Goal: Task Accomplishment & Management: Use online tool/utility

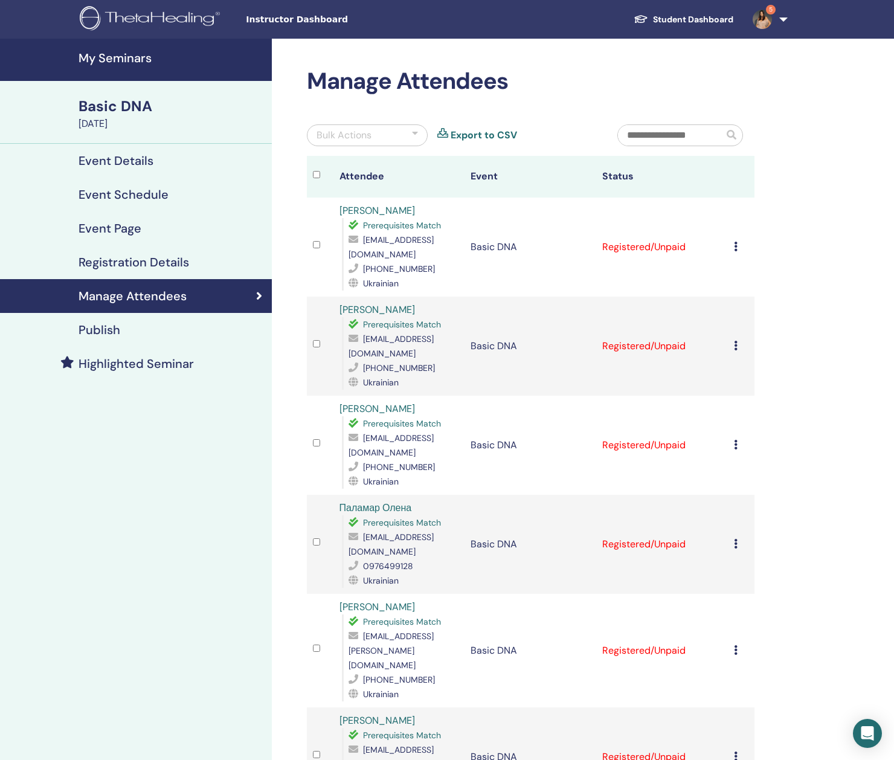
click at [419, 144] on div "Bulk Actions" at bounding box center [367, 135] width 121 height 22
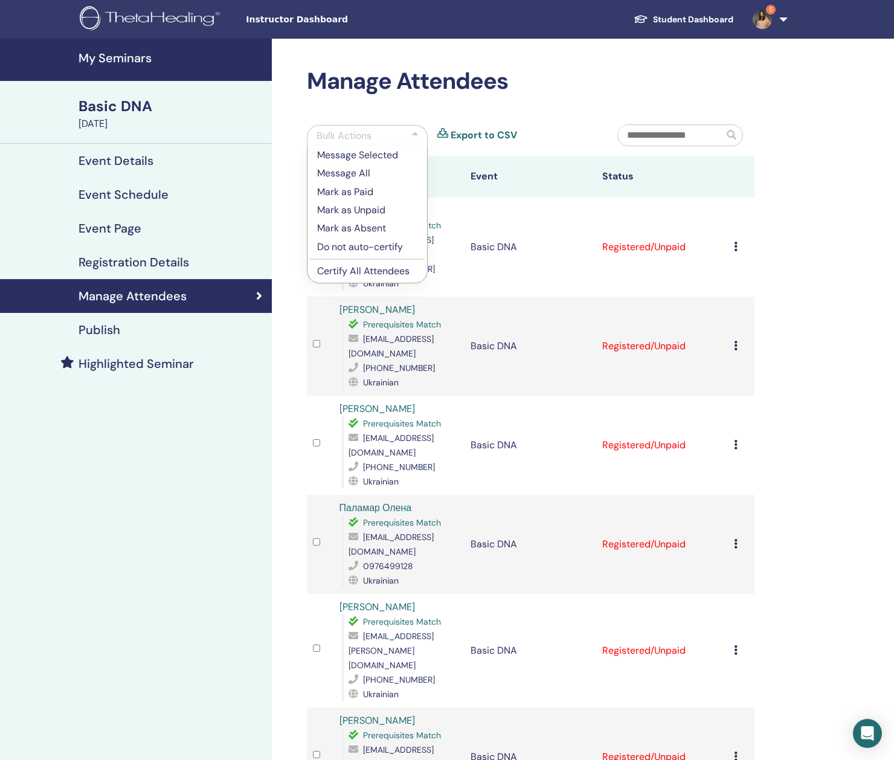
click at [340, 279] on p "Certify All Attendees" at bounding box center [367, 271] width 100 height 15
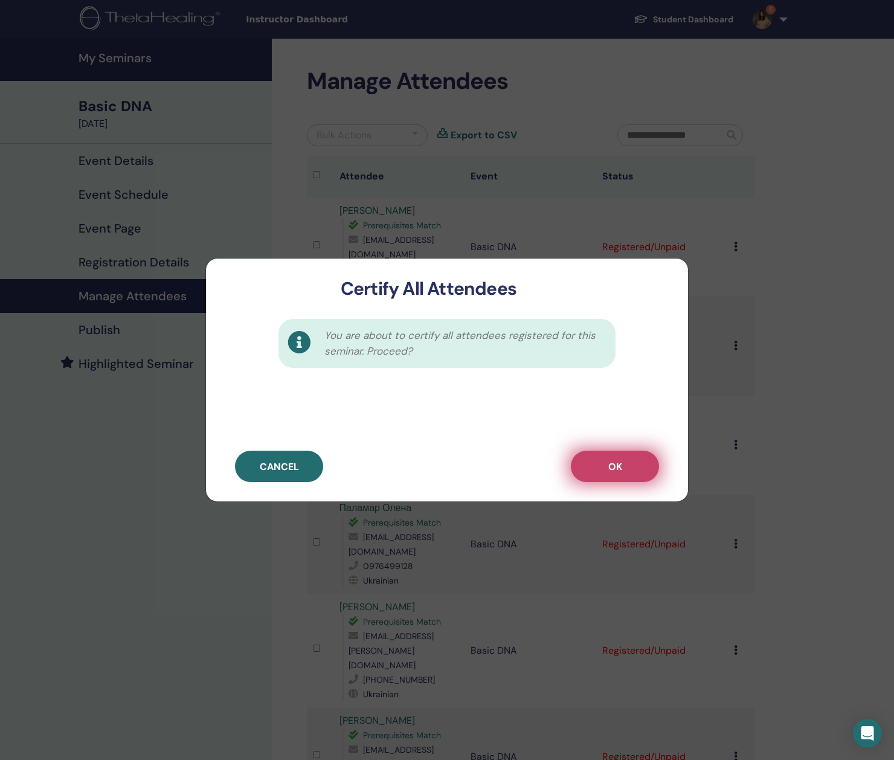
click at [615, 473] on span "OK" at bounding box center [615, 466] width 14 height 13
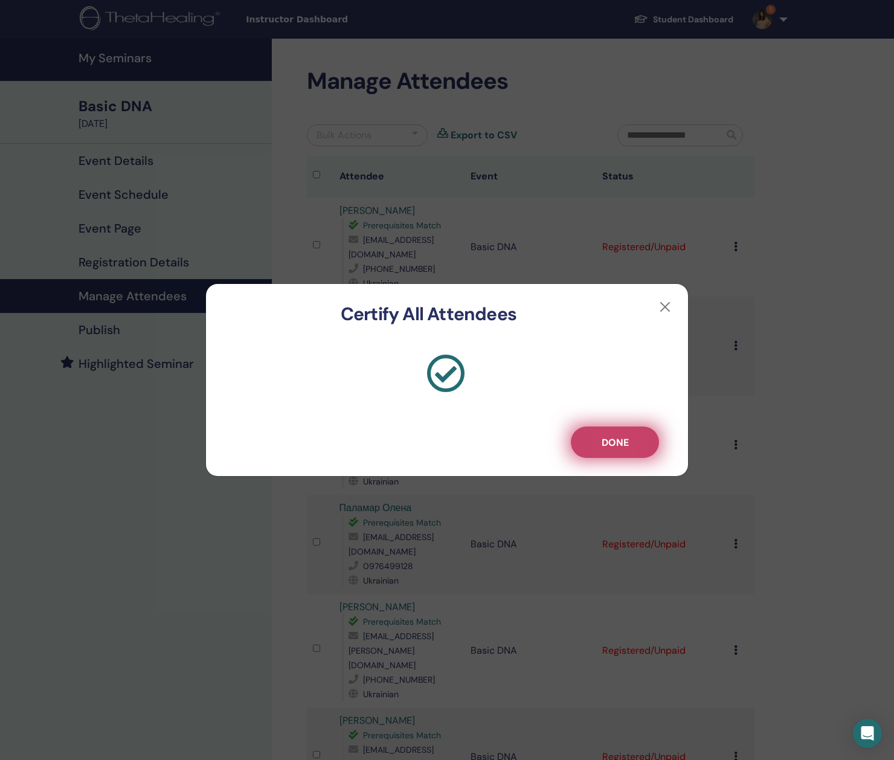
click at [604, 449] on span "Done" at bounding box center [615, 442] width 27 height 13
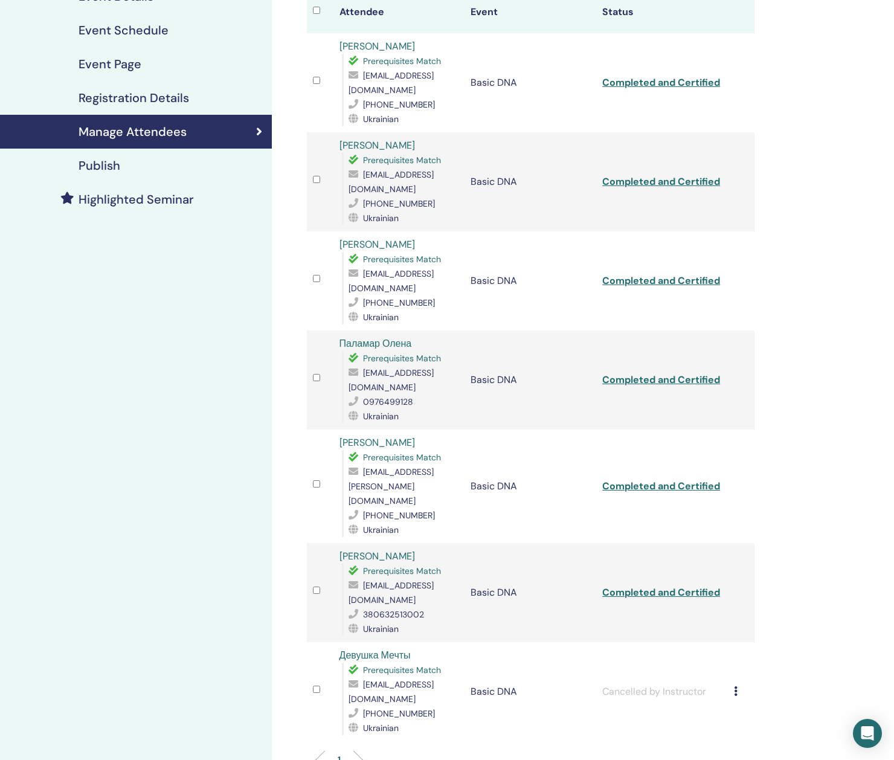
scroll to position [173, 0]
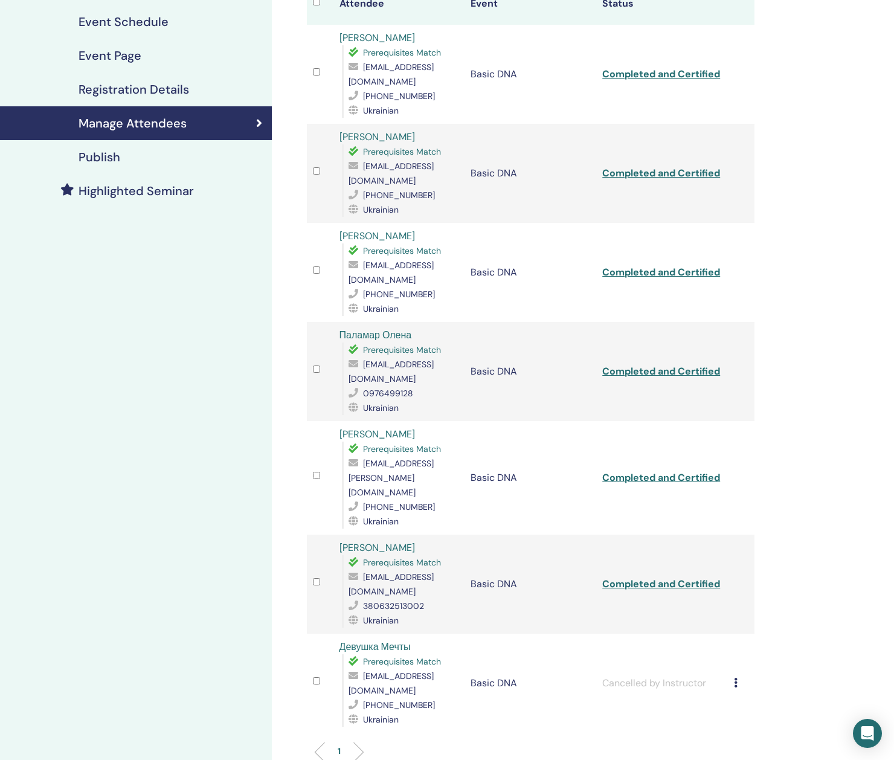
click at [641, 179] on link "Completed and Certified" at bounding box center [661, 173] width 118 height 13
click at [621, 80] on link "Completed and Certified" at bounding box center [661, 74] width 118 height 13
click at [628, 279] on link "Completed and Certified" at bounding box center [661, 272] width 118 height 13
click at [631, 378] on link "Completed and Certified" at bounding box center [661, 371] width 118 height 13
click at [631, 484] on link "Completed and Certified" at bounding box center [661, 477] width 118 height 13
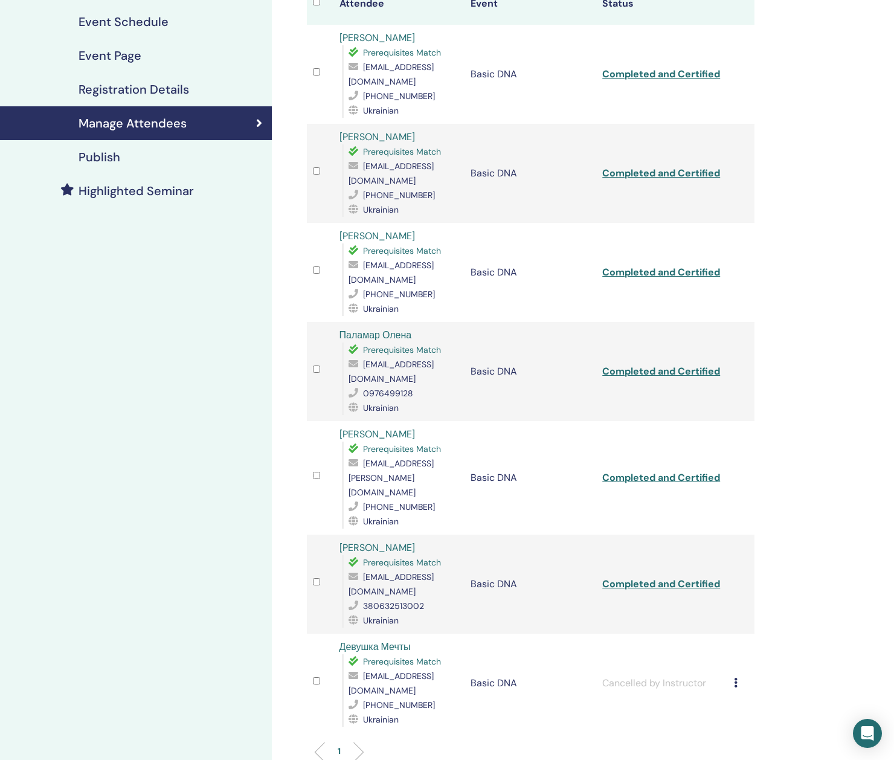
click at [631, 590] on link "Completed and Certified" at bounding box center [661, 584] width 118 height 13
